Goal: Understand process/instructions: Learn how to perform a task or action

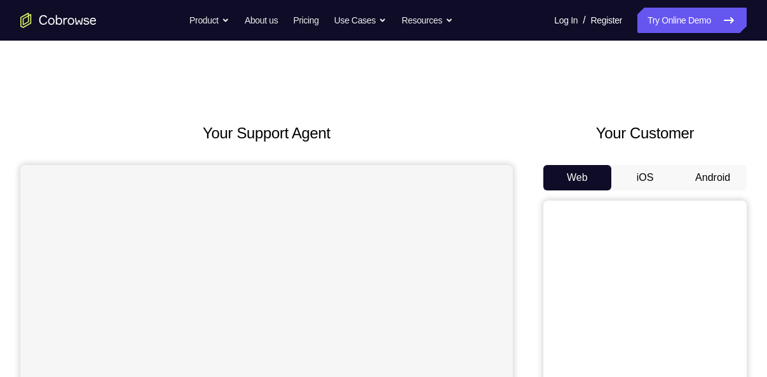
click at [699, 178] on button "Android" at bounding box center [712, 177] width 68 height 25
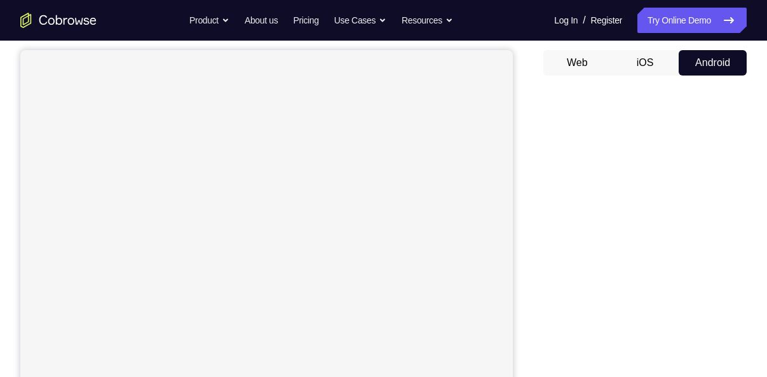
scroll to position [118, 0]
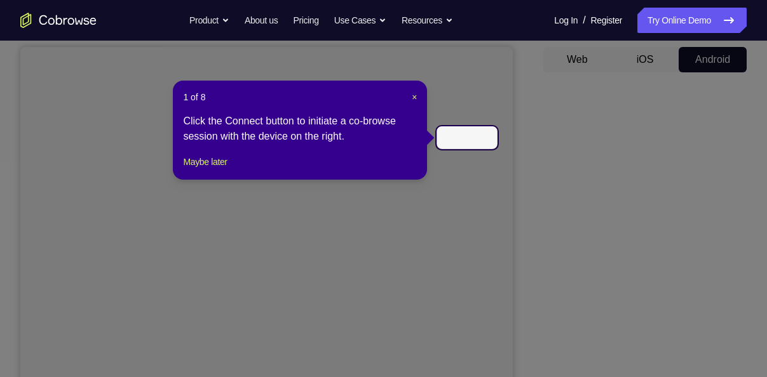
click at [360, 109] on div "1 of 8 × Click the Connect button to initiate a co-browse session with the devi…" at bounding box center [300, 130] width 254 height 99
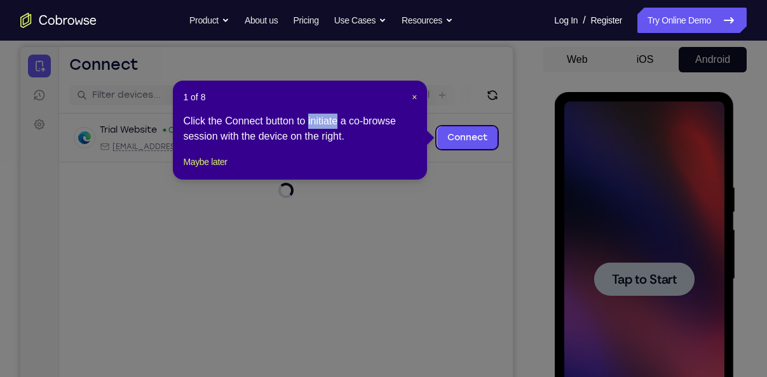
scroll to position [0, 0]
drag, startPoint x: 360, startPoint y: 109, endPoint x: 394, endPoint y: 50, distance: 68.3
click at [414, 97] on span "×" at bounding box center [414, 97] width 5 height 10
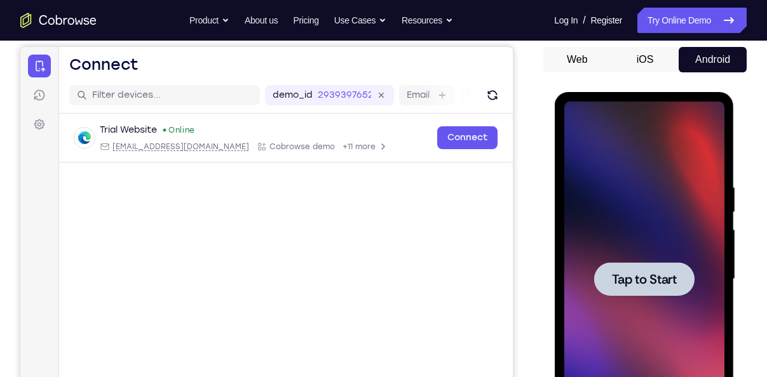
click at [626, 290] on div at bounding box center [643, 279] width 100 height 34
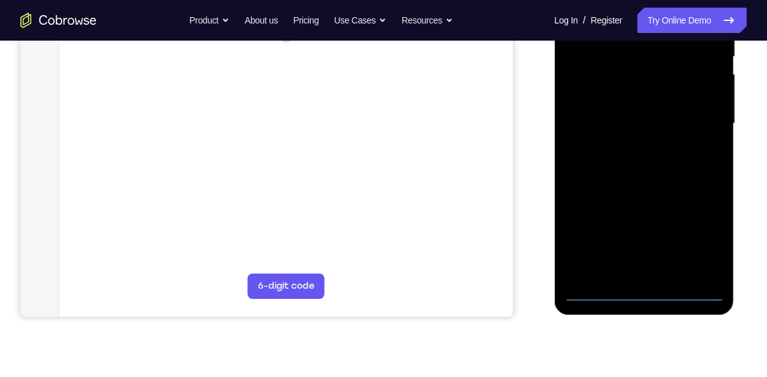
scroll to position [274, 0]
click at [645, 291] on div at bounding box center [643, 123] width 160 height 356
click at [701, 234] on div at bounding box center [643, 123] width 160 height 356
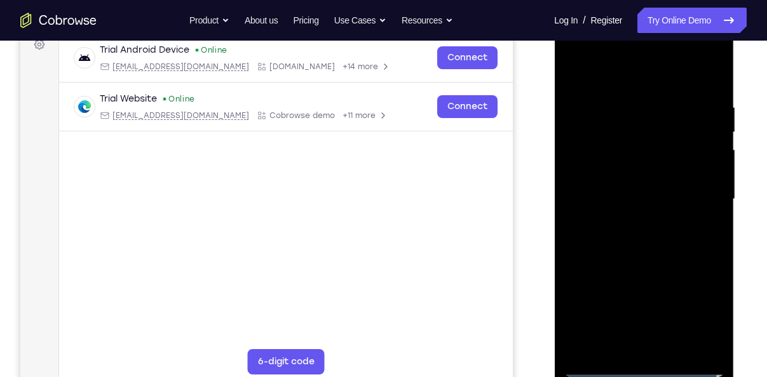
scroll to position [177, 0]
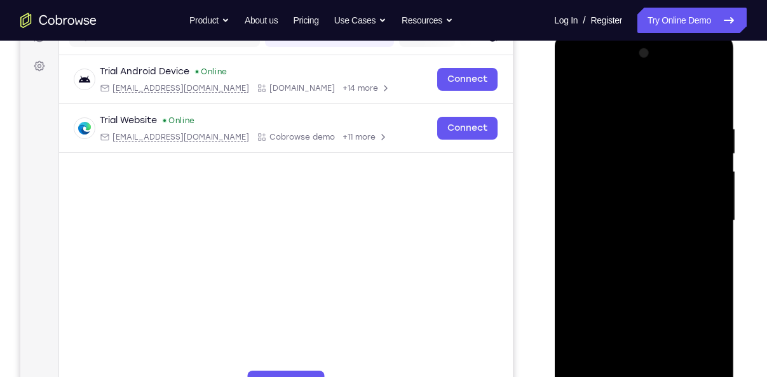
click at [623, 102] on div at bounding box center [643, 221] width 160 height 356
click at [585, 189] on div at bounding box center [643, 221] width 160 height 356
click at [608, 221] on div at bounding box center [643, 221] width 160 height 356
click at [609, 206] on div at bounding box center [643, 221] width 160 height 356
click at [576, 365] on div at bounding box center [643, 221] width 160 height 356
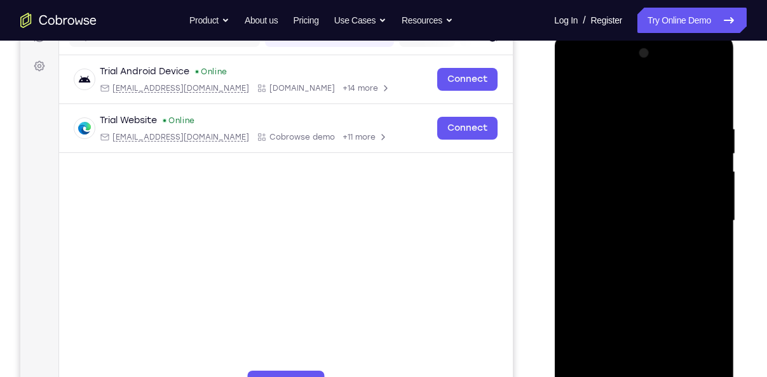
click at [714, 317] on div at bounding box center [643, 221] width 160 height 356
click at [696, 235] on div at bounding box center [643, 221] width 160 height 356
drag, startPoint x: 628, startPoint y: 93, endPoint x: 633, endPoint y: 56, distance: 37.3
click at [633, 56] on div at bounding box center [643, 221] width 160 height 356
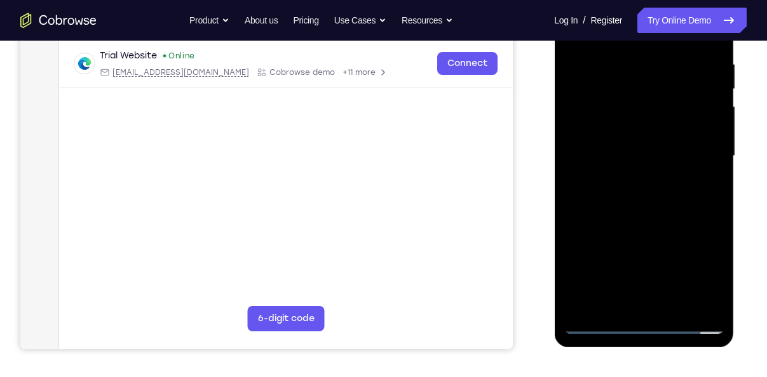
scroll to position [243, 0]
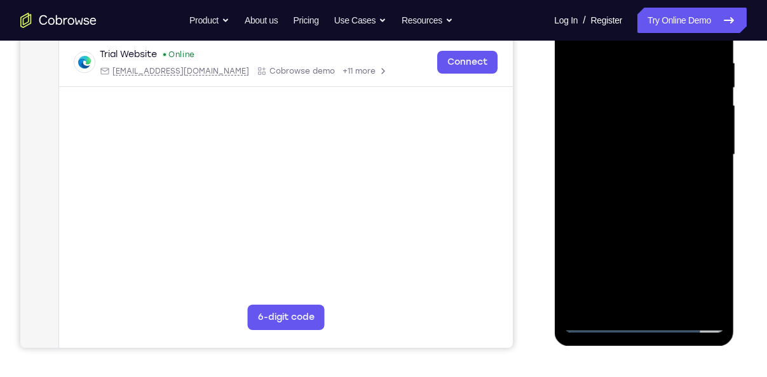
drag, startPoint x: 635, startPoint y: 252, endPoint x: 641, endPoint y: 179, distance: 72.7
click at [641, 179] on div at bounding box center [643, 155] width 160 height 356
click at [631, 299] on div at bounding box center [643, 155] width 160 height 356
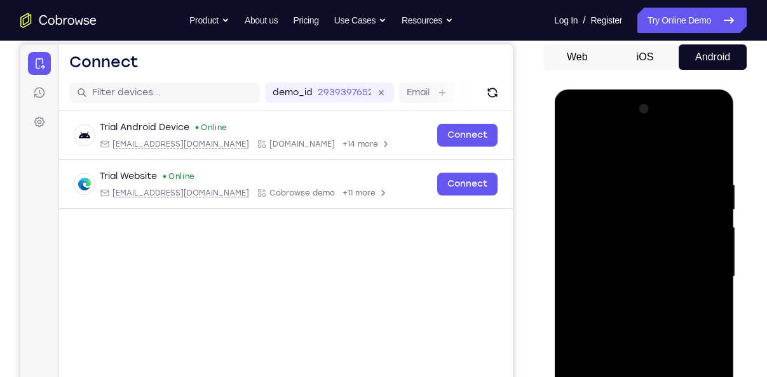
scroll to position [121, 0]
click at [696, 125] on div at bounding box center [643, 277] width 160 height 356
click at [602, 128] on div at bounding box center [643, 277] width 160 height 356
click at [698, 276] on div at bounding box center [643, 277] width 160 height 356
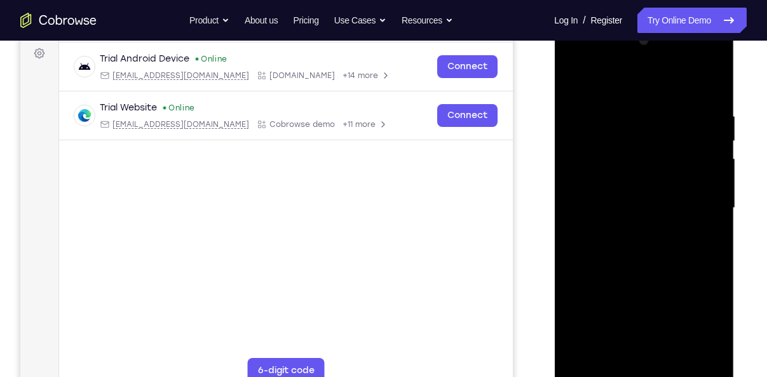
scroll to position [188, 0]
click at [625, 235] on div at bounding box center [643, 210] width 160 height 356
click at [652, 149] on div at bounding box center [643, 210] width 160 height 356
click at [677, 360] on div at bounding box center [643, 210] width 160 height 356
click at [644, 280] on div at bounding box center [643, 210] width 160 height 356
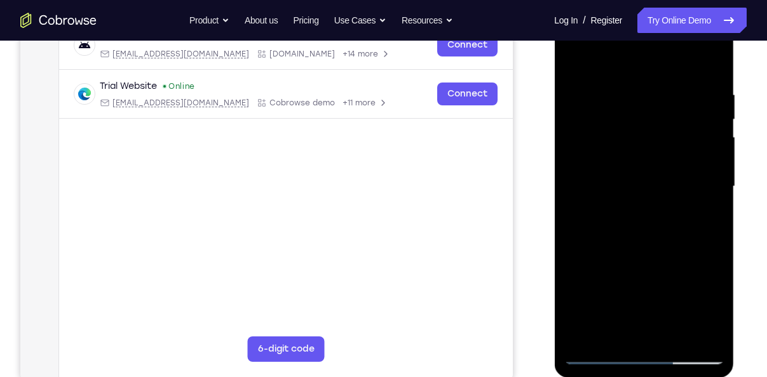
scroll to position [212, 0]
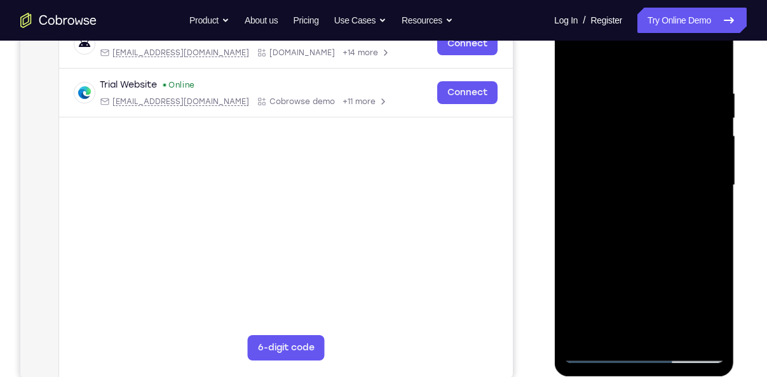
click at [596, 349] on div at bounding box center [643, 186] width 160 height 356
click at [579, 58] on div at bounding box center [643, 186] width 160 height 356
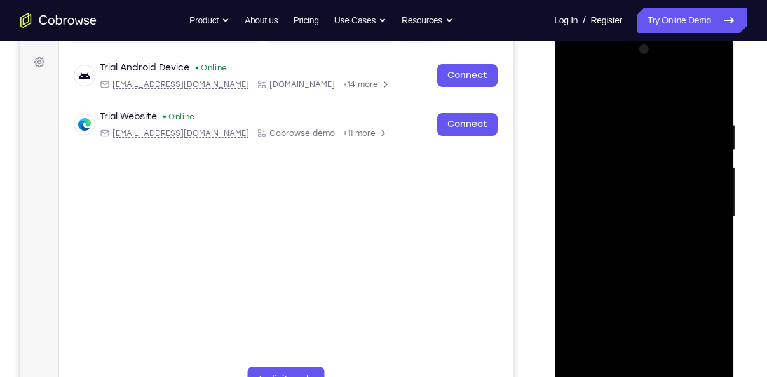
scroll to position [180, 0]
click at [713, 88] on div at bounding box center [643, 217] width 160 height 356
click at [605, 122] on div at bounding box center [643, 217] width 160 height 356
click at [574, 86] on div at bounding box center [643, 217] width 160 height 356
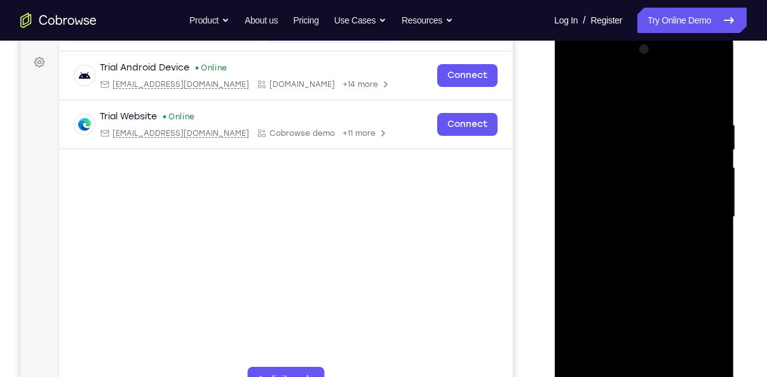
drag, startPoint x: 625, startPoint y: 281, endPoint x: 636, endPoint y: 203, distance: 78.3
click at [636, 203] on div at bounding box center [643, 217] width 160 height 356
